Goal: Task Accomplishment & Management: Manage account settings

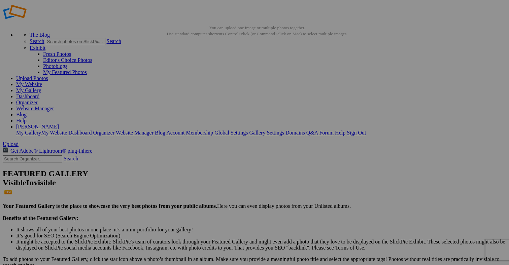
scroll to position [19, 0]
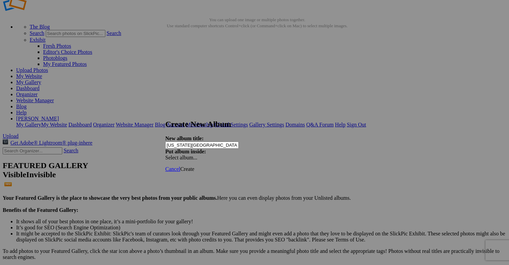
type input "[US_STATE][GEOGRAPHIC_DATA]-Gallery"
click at [194, 166] on span "Create" at bounding box center [187, 169] width 14 height 6
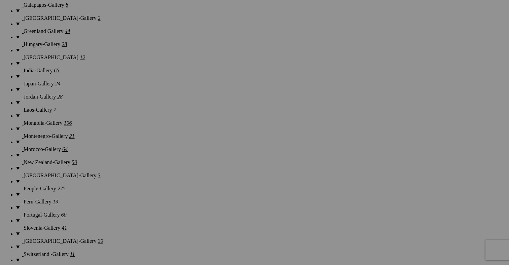
scroll to position [772, 0]
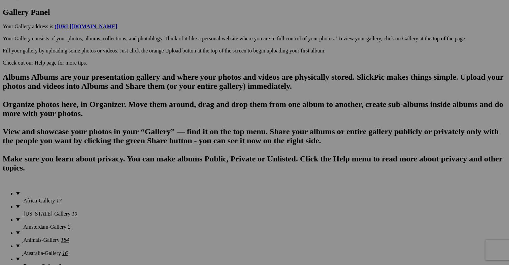
scroll to position [364, 0]
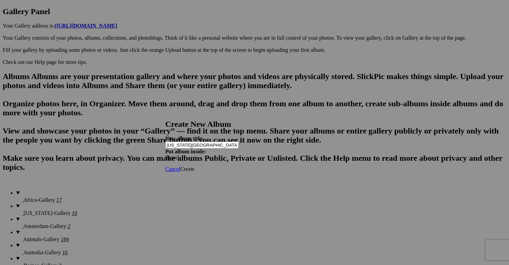
type input "[US_STATE][GEOGRAPHIC_DATA]"
click at [194, 166] on span "Create" at bounding box center [187, 169] width 14 height 6
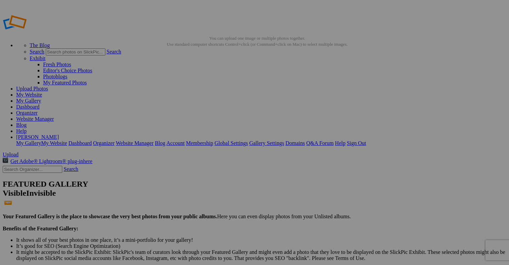
scroll to position [0, 0]
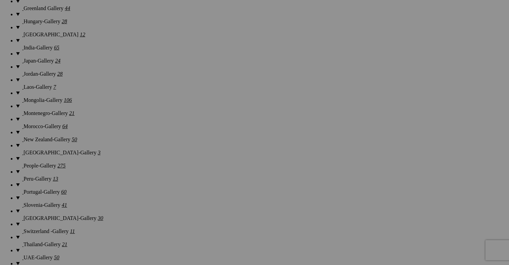
scroll to position [791, 0]
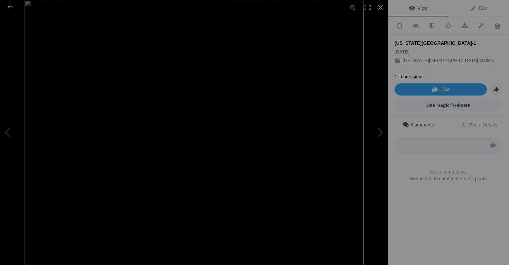
click at [382, 7] on div at bounding box center [380, 7] width 15 height 15
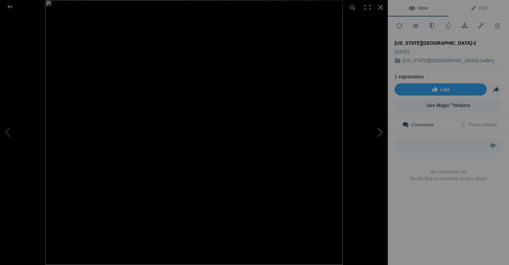
click at [380, 132] on button at bounding box center [363, 133] width 51 height 96
click at [381, 132] on button at bounding box center [363, 133] width 51 height 96
click at [380, 6] on div at bounding box center [380, 7] width 15 height 15
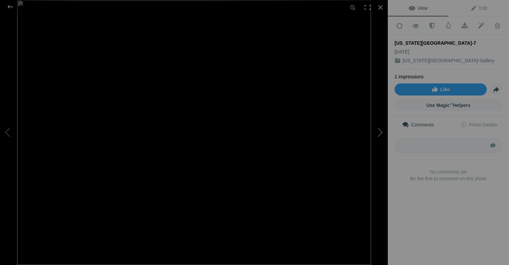
click at [379, 129] on button at bounding box center [363, 133] width 51 height 96
click at [381, 133] on button at bounding box center [363, 133] width 51 height 96
click at [380, 135] on button at bounding box center [363, 133] width 51 height 96
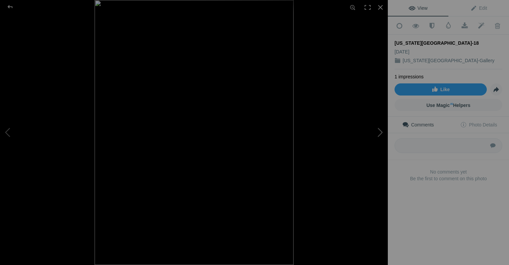
click at [380, 135] on button at bounding box center [363, 133] width 51 height 96
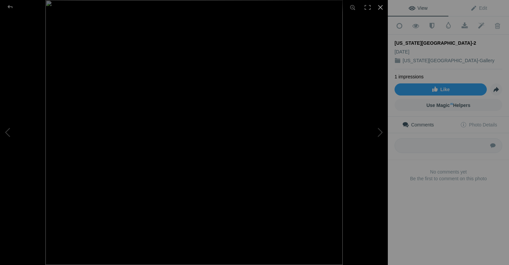
click at [382, 5] on div at bounding box center [380, 7] width 15 height 15
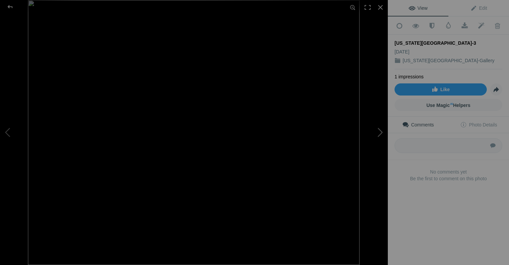
click at [379, 132] on button at bounding box center [363, 133] width 51 height 96
click at [380, 8] on div at bounding box center [380, 7] width 15 height 15
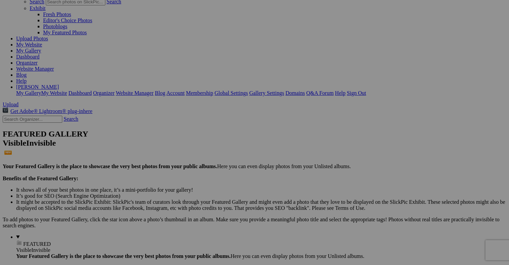
scroll to position [59, 0]
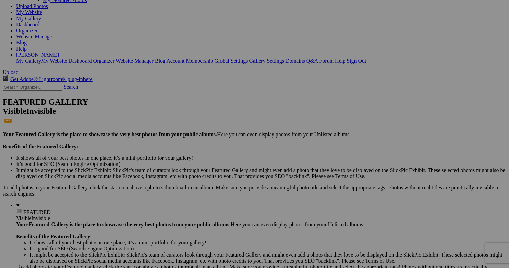
scroll to position [82, 0]
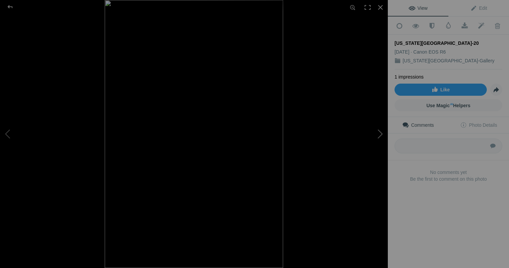
click at [378, 133] on button at bounding box center [363, 134] width 51 height 96
click at [7, 135] on button at bounding box center [25, 134] width 51 height 96
click at [381, 6] on div at bounding box center [380, 7] width 15 height 15
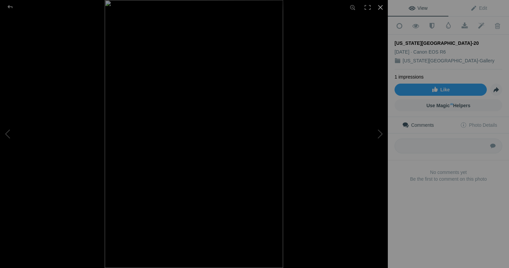
click at [381, 7] on div at bounding box center [380, 7] width 15 height 15
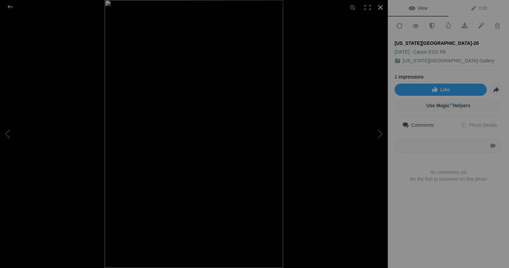
click at [380, 5] on div at bounding box center [380, 7] width 15 height 15
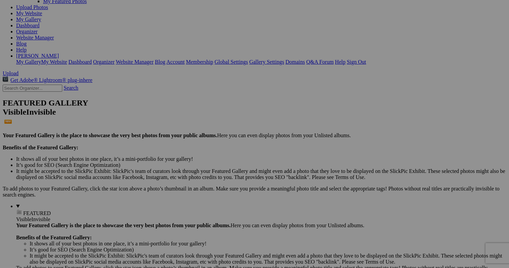
click at [210, 177] on span "Yes" at bounding box center [206, 178] width 8 height 6
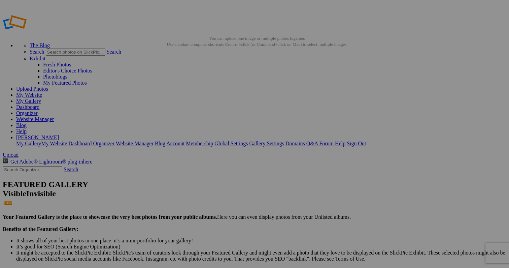
scroll to position [0, 0]
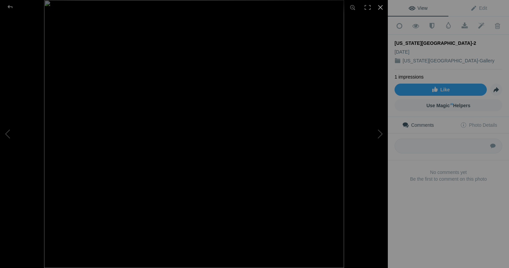
click at [380, 5] on div at bounding box center [380, 7] width 15 height 15
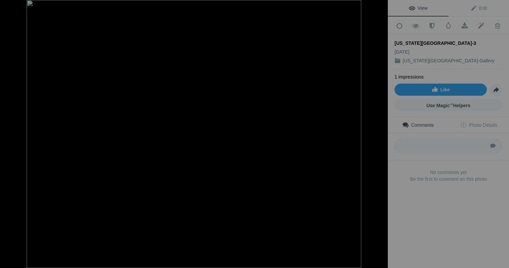
click at [381, 5] on div at bounding box center [380, 7] width 15 height 15
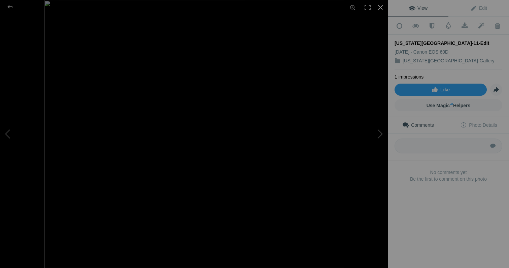
click at [381, 6] on div at bounding box center [380, 7] width 15 height 15
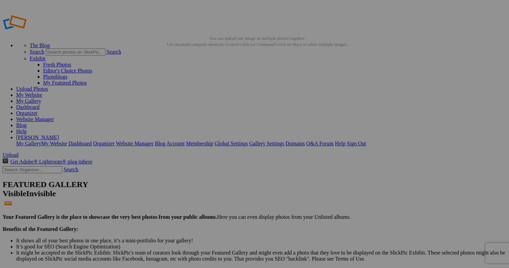
drag, startPoint x: 248, startPoint y: 102, endPoint x: 218, endPoint y: 173, distance: 76.8
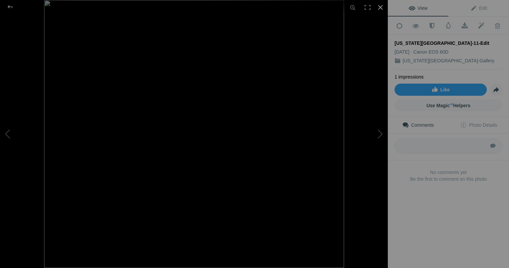
click at [381, 4] on div at bounding box center [380, 7] width 15 height 15
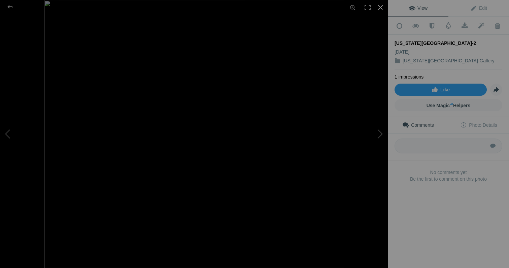
click at [381, 6] on div at bounding box center [380, 7] width 15 height 15
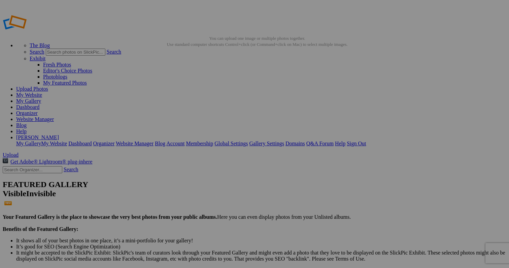
click at [210, 180] on span "Yes" at bounding box center [206, 178] width 8 height 6
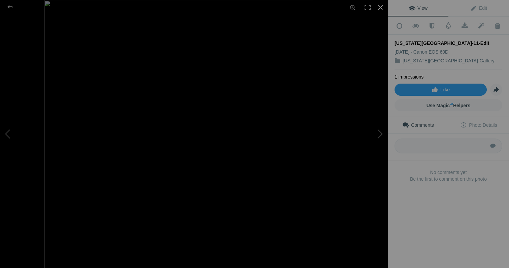
click at [382, 7] on div at bounding box center [380, 7] width 15 height 15
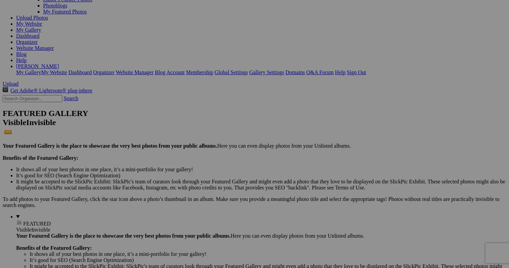
scroll to position [72, 0]
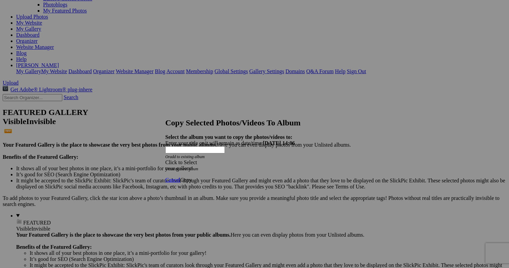
click at [251, 159] on div "Click to Select" at bounding box center [254, 162] width 179 height 6
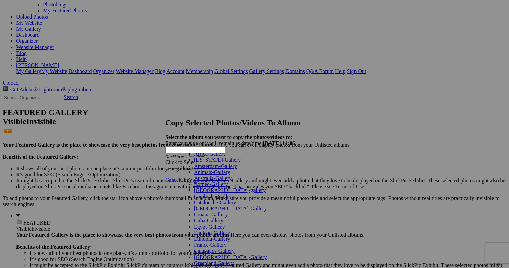
scroll to position [298, 0]
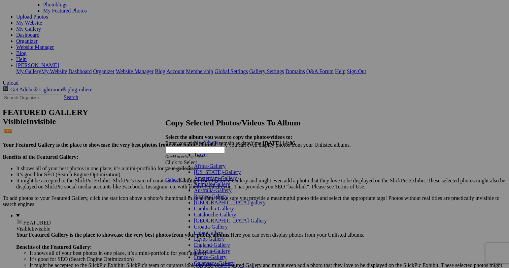
scroll to position [0, 0]
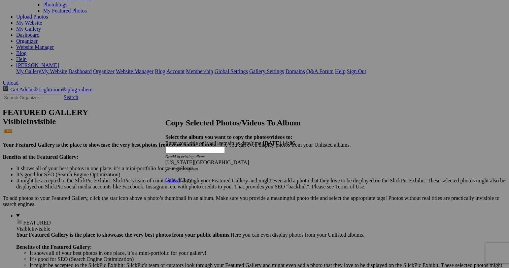
click at [192, 177] on span "Copy" at bounding box center [186, 180] width 12 height 6
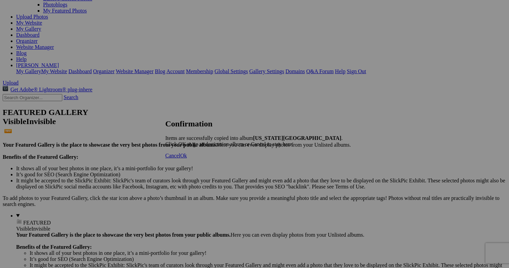
click at [180, 158] on span "Cancel" at bounding box center [172, 156] width 15 height 6
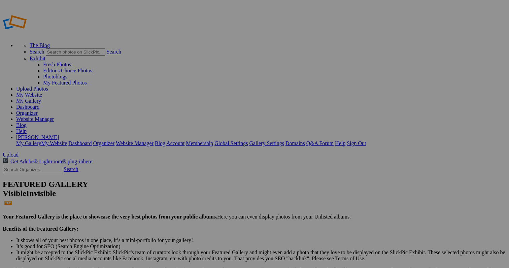
click at [41, 31] on link at bounding box center [43, 34] width 81 height 6
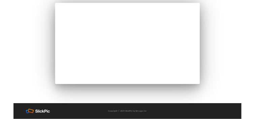
scroll to position [35, 0]
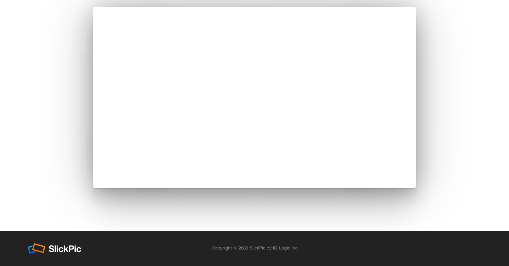
click at [64, 78] on div "Yes, We Really WILL Build Your Portfolio Website For FREE! ... But we can only …" at bounding box center [254, 98] width 509 height 266
click at [71, 106] on div "Yes, We Really WILL Build Your Portfolio Website For FREE! ... But we can only …" at bounding box center [254, 98] width 509 height 266
click at [82, 169] on div "Yes, We Really WILL Build Your Portfolio Website For FREE! ... But we can only …" at bounding box center [254, 98] width 509 height 266
click at [91, 60] on div "Yes, We Really WILL Build Your Portfolio Website For FREE! ... But we can only …" at bounding box center [254, 98] width 509 height 266
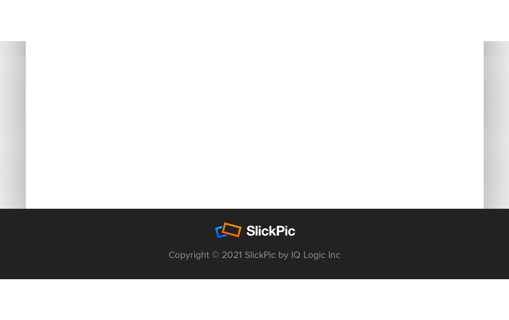
scroll to position [0, 0]
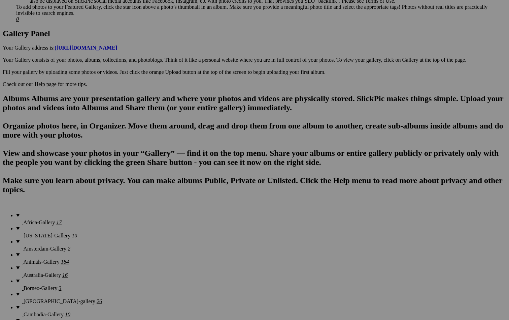
scroll to position [344, 0]
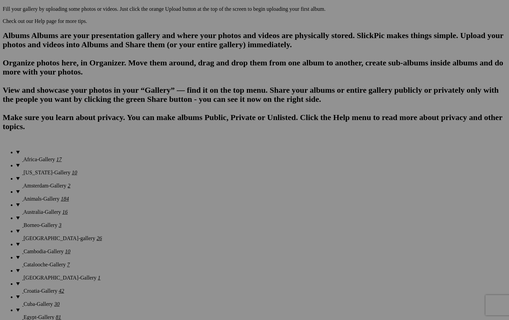
scroll to position [413, 0]
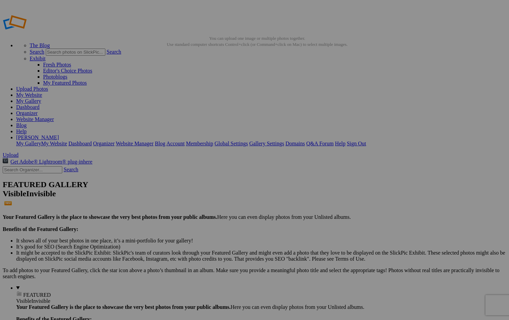
scroll to position [0, 0]
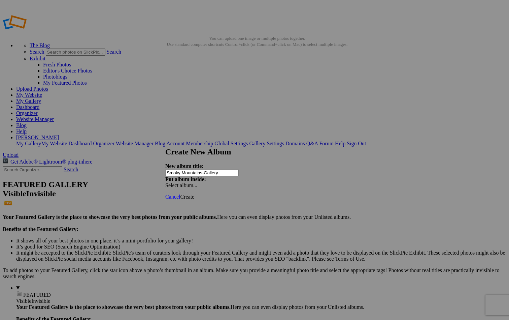
type input "Smoky Mountains-Gallery"
click at [194, 194] on span "Create" at bounding box center [187, 197] width 14 height 6
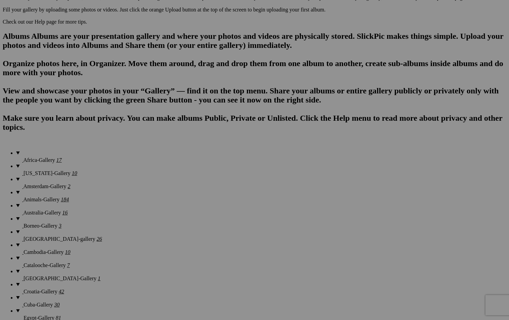
scroll to position [404, 0]
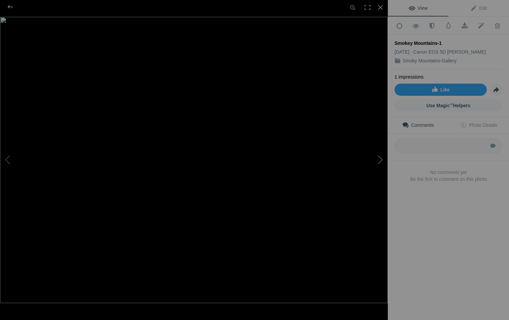
click at [255, 119] on button at bounding box center [363, 159] width 51 height 115
click at [10, 119] on button at bounding box center [25, 159] width 51 height 115
click at [255, 7] on div at bounding box center [380, 7] width 15 height 15
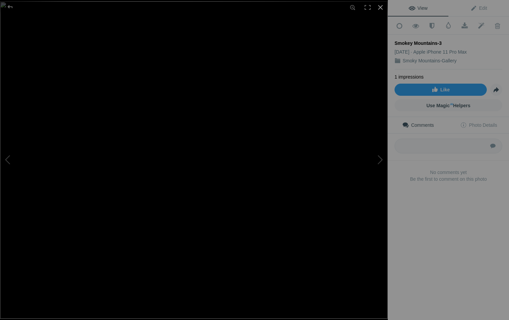
click at [255, 7] on div at bounding box center [380, 7] width 15 height 15
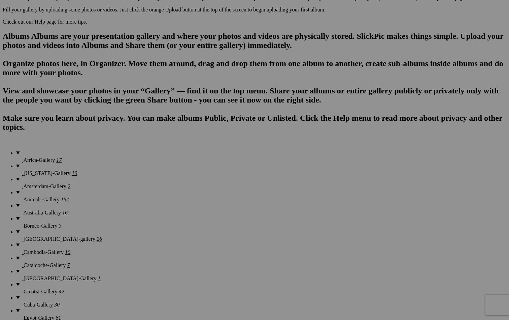
scroll to position [404, 0]
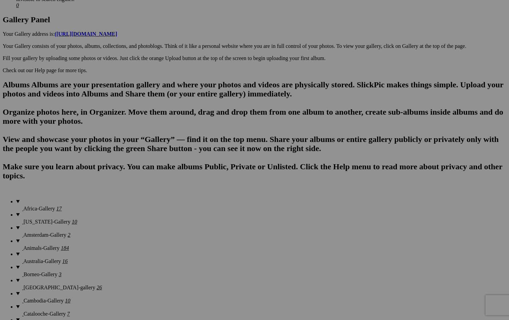
scroll to position [359, 0]
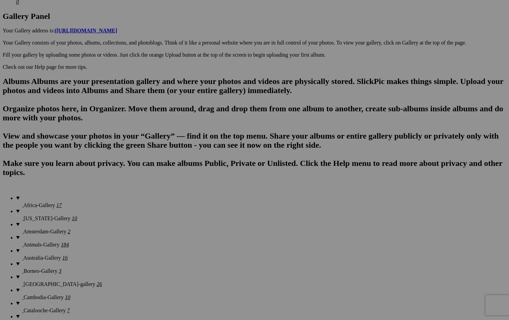
type input "[GEOGRAPHIC_DATA]"
click at [194, 194] on span "Create" at bounding box center [187, 197] width 14 height 6
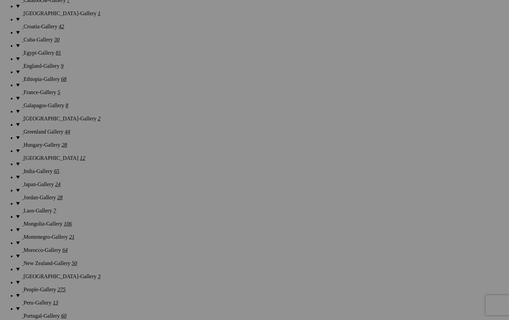
scroll to position [672, 0]
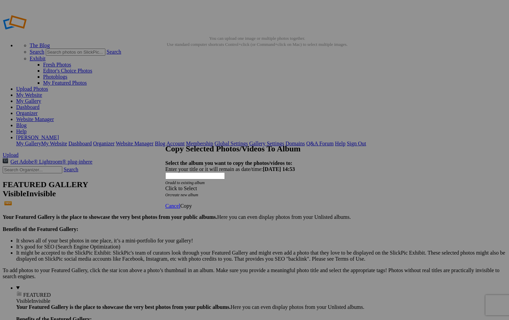
click at [255, 185] on div "Click to Select" at bounding box center [254, 188] width 179 height 6
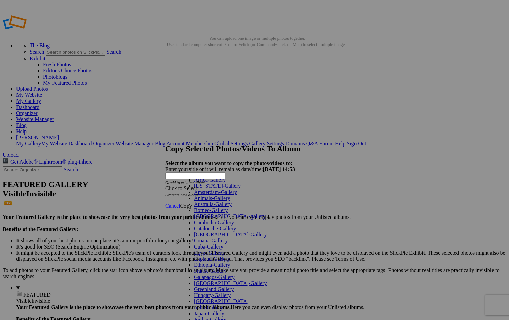
scroll to position [326, 0]
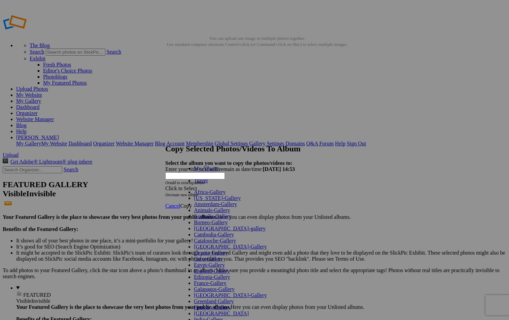
scroll to position [0, 0]
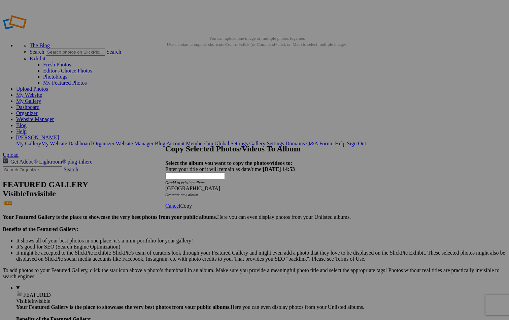
click at [192, 203] on span "Copy" at bounding box center [186, 206] width 12 height 6
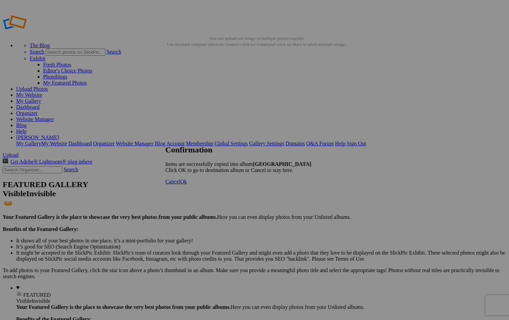
click at [180, 184] on span "Cancel" at bounding box center [172, 182] width 15 height 6
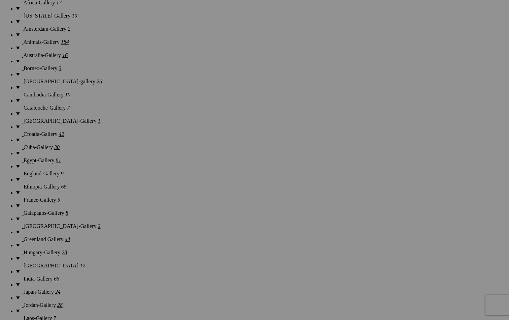
scroll to position [565, 0]
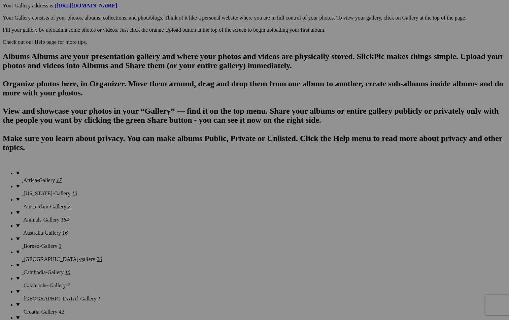
scroll to position [386, 0]
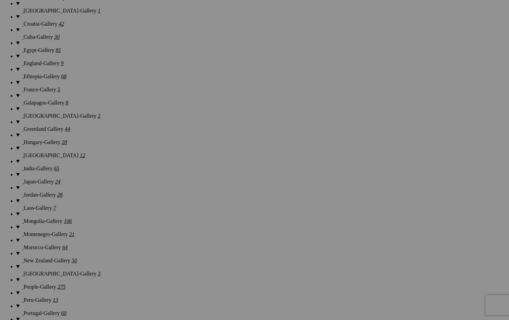
scroll to position [670, 0]
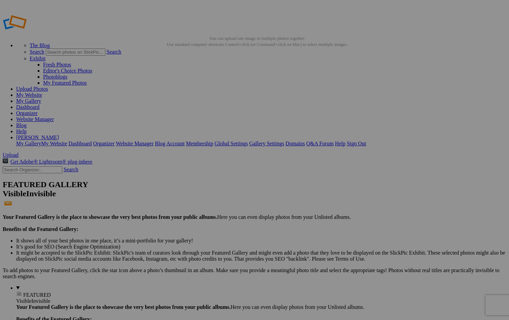
type input "Smokey Mountains-Gallery"
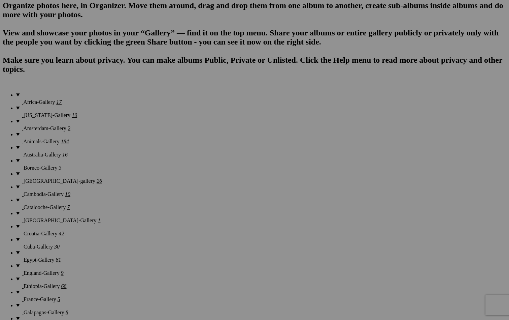
scroll to position [459, 0]
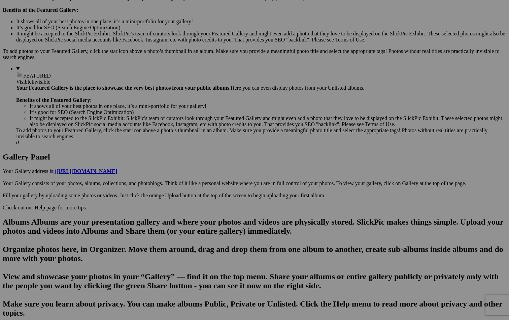
scroll to position [386, 0]
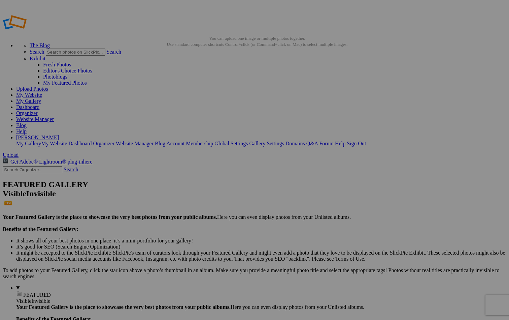
type input "Smokey Mountains"
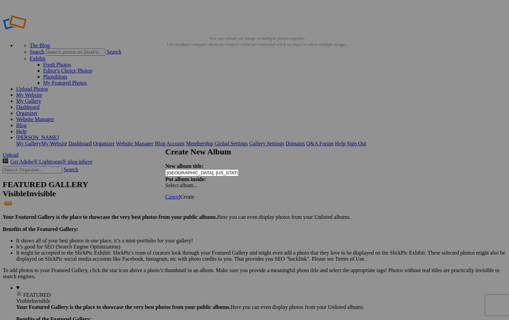
type input "[GEOGRAPHIC_DATA], [US_STATE]-Gallery"
click at [194, 194] on span "Create" at bounding box center [187, 197] width 14 height 6
